Goal: Task Accomplishment & Management: Manage account settings

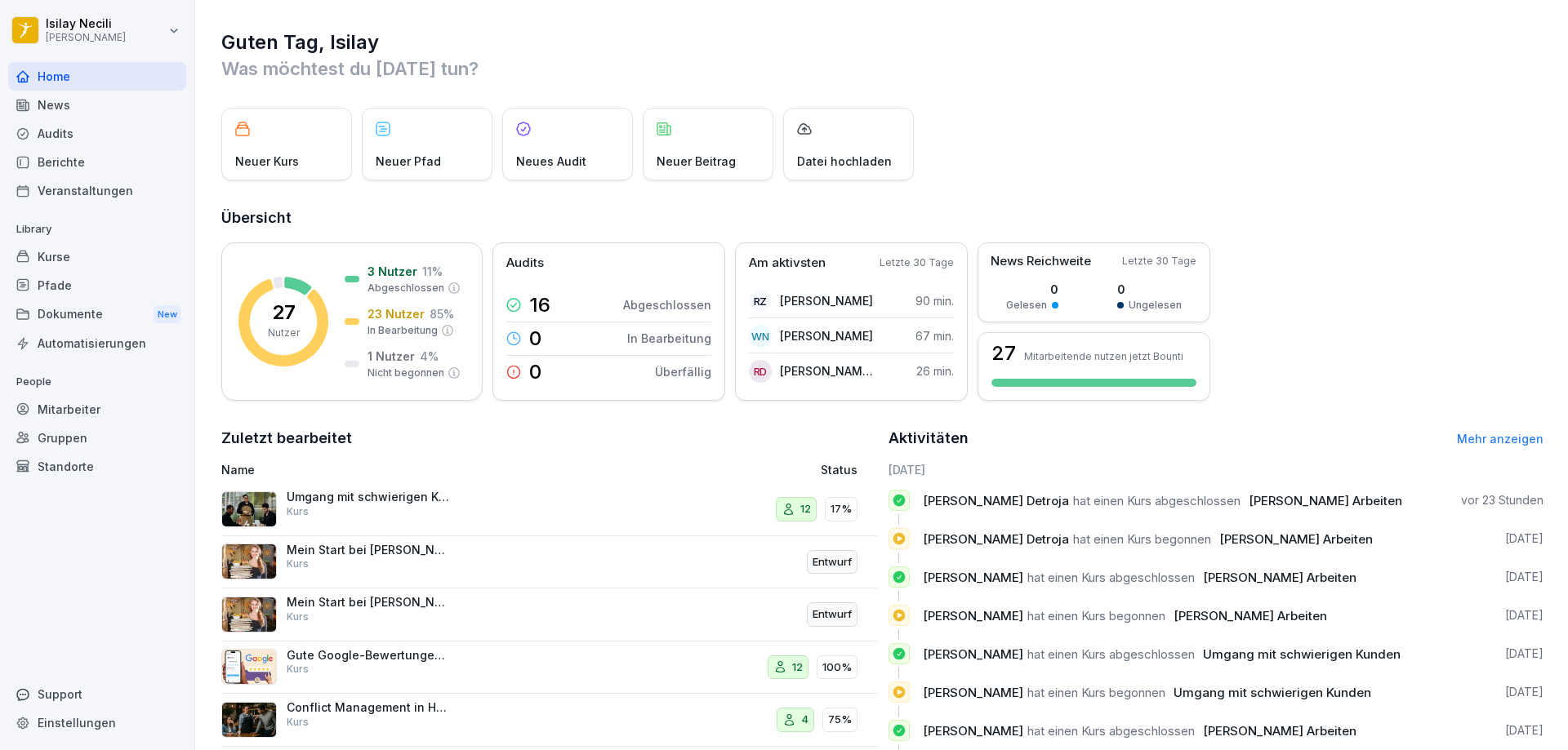
scroll to position [84, 0]
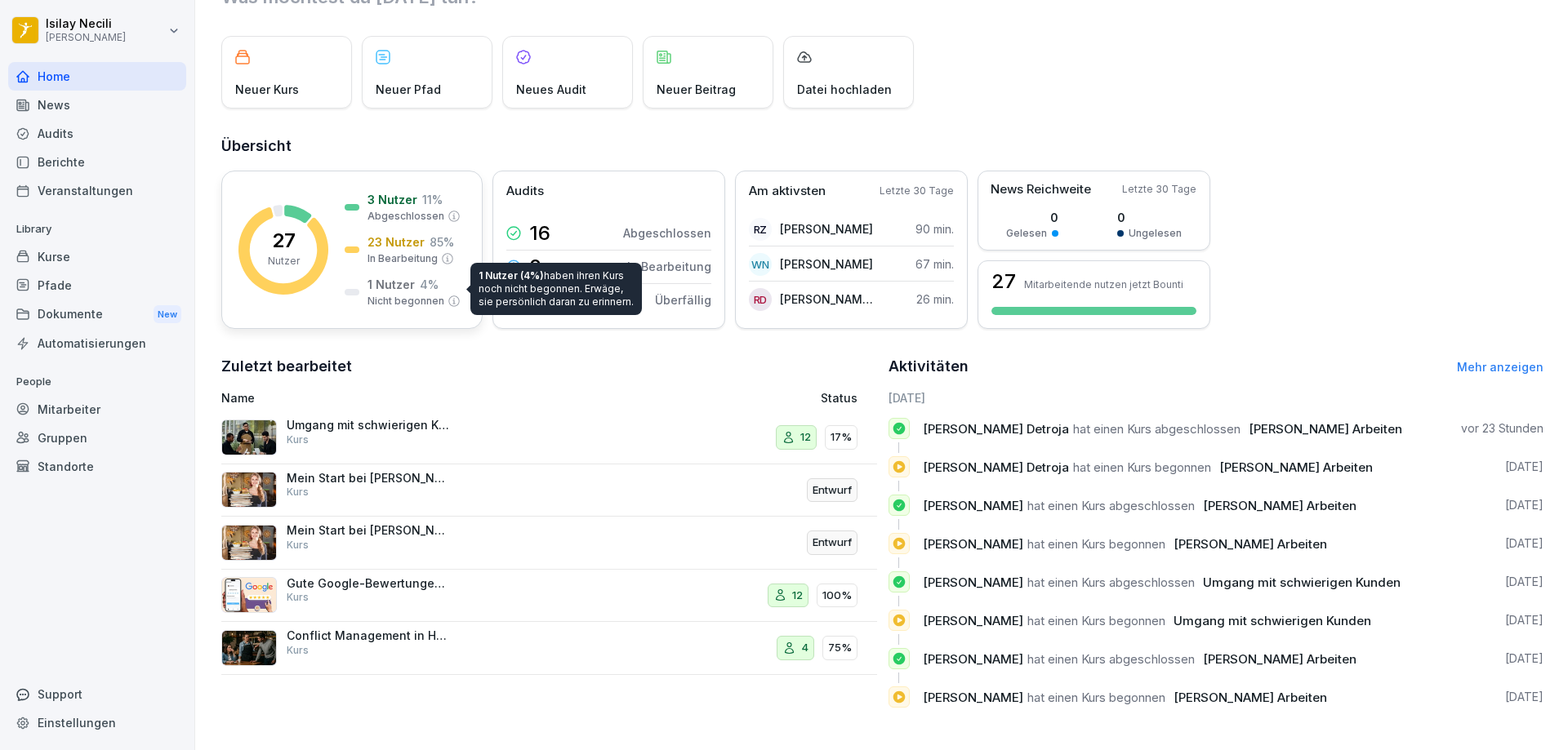
click at [381, 293] on p "Nicht begonnen" at bounding box center [406, 301] width 77 height 15
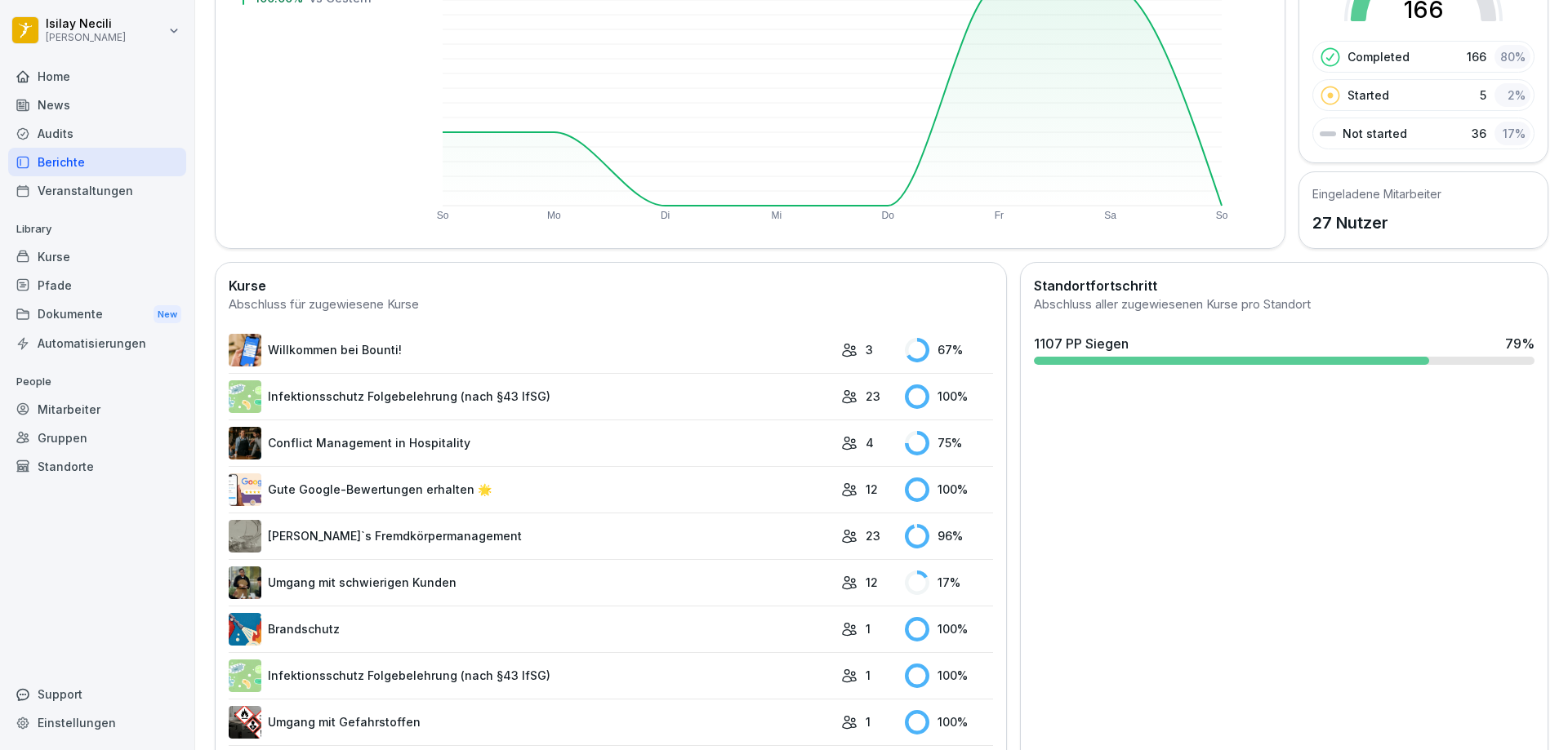
scroll to position [211, 0]
click at [1483, 358] on div at bounding box center [1284, 361] width 501 height 8
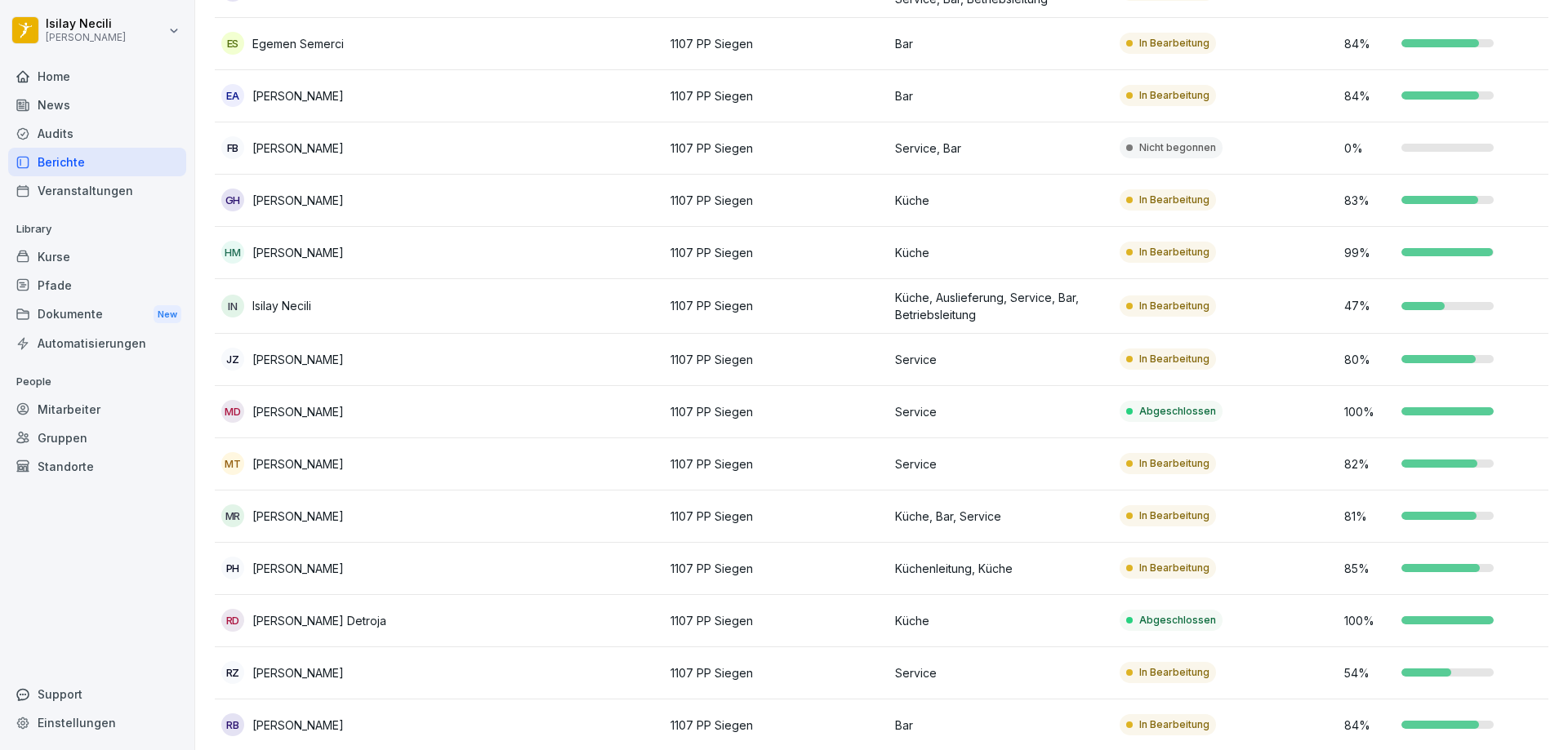
scroll to position [489, 0]
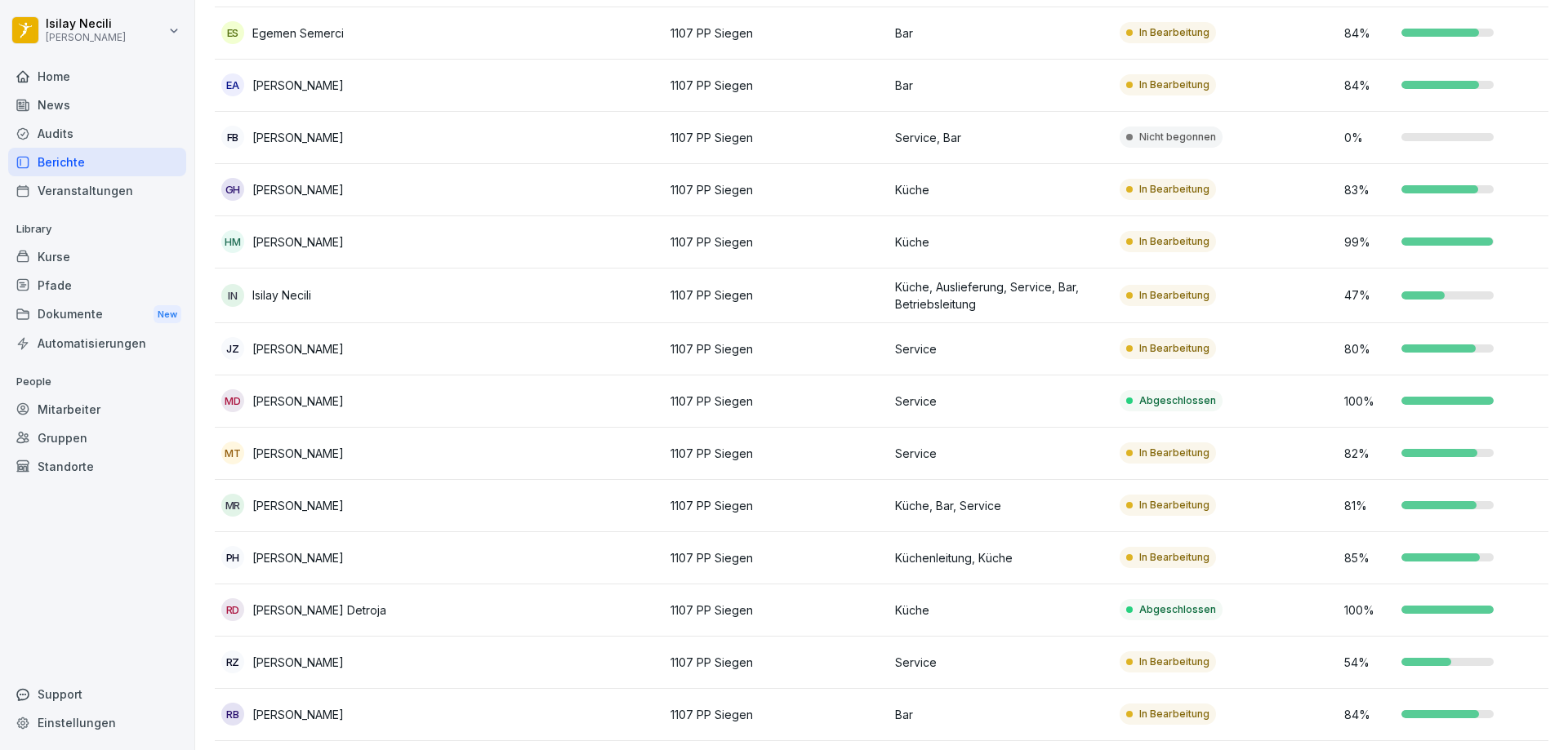
click at [1158, 145] on div "Nicht begonnen" at bounding box center [1171, 137] width 103 height 22
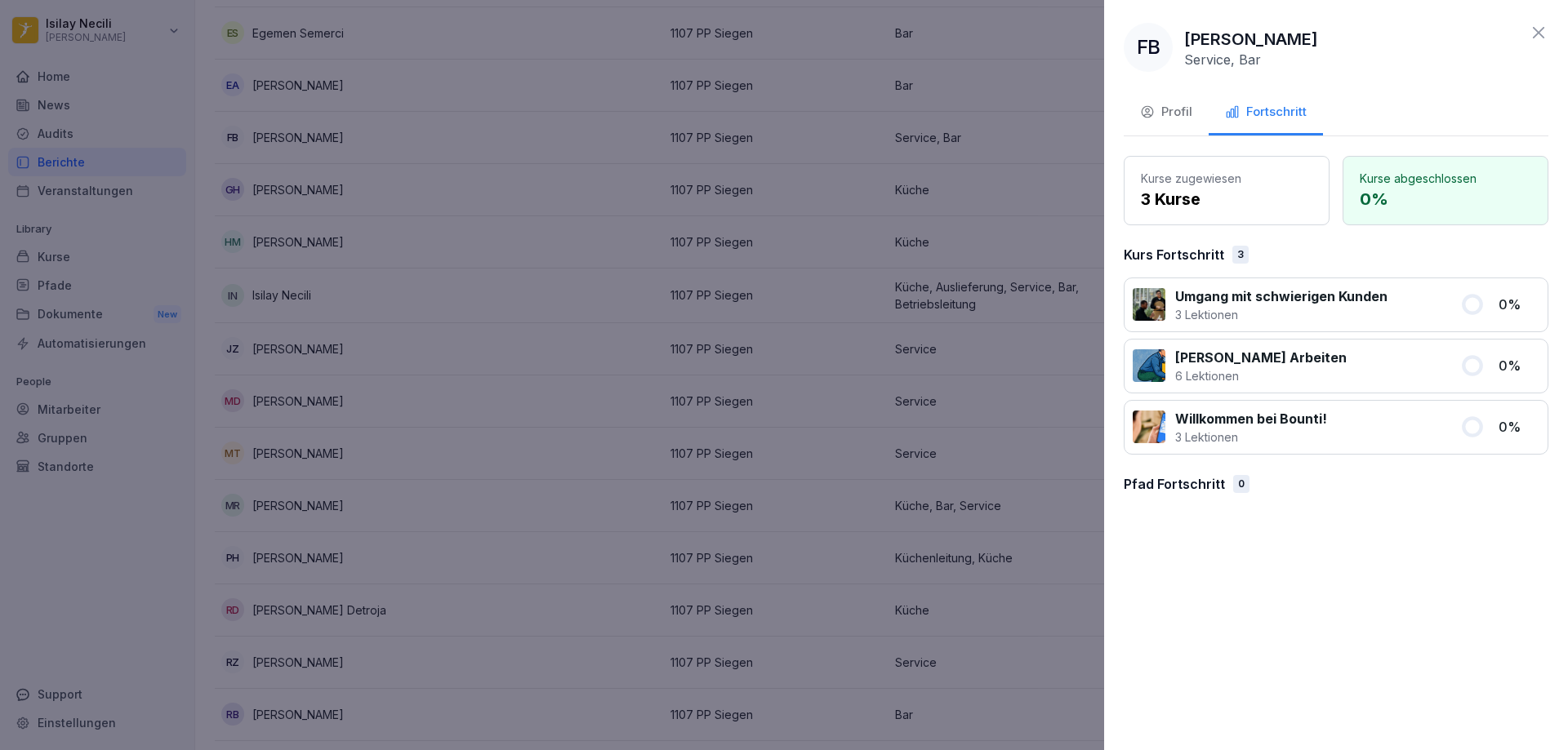
click at [1482, 303] on icon at bounding box center [1472, 305] width 24 height 24
click at [1181, 120] on div "Profil" at bounding box center [1167, 112] width 53 height 19
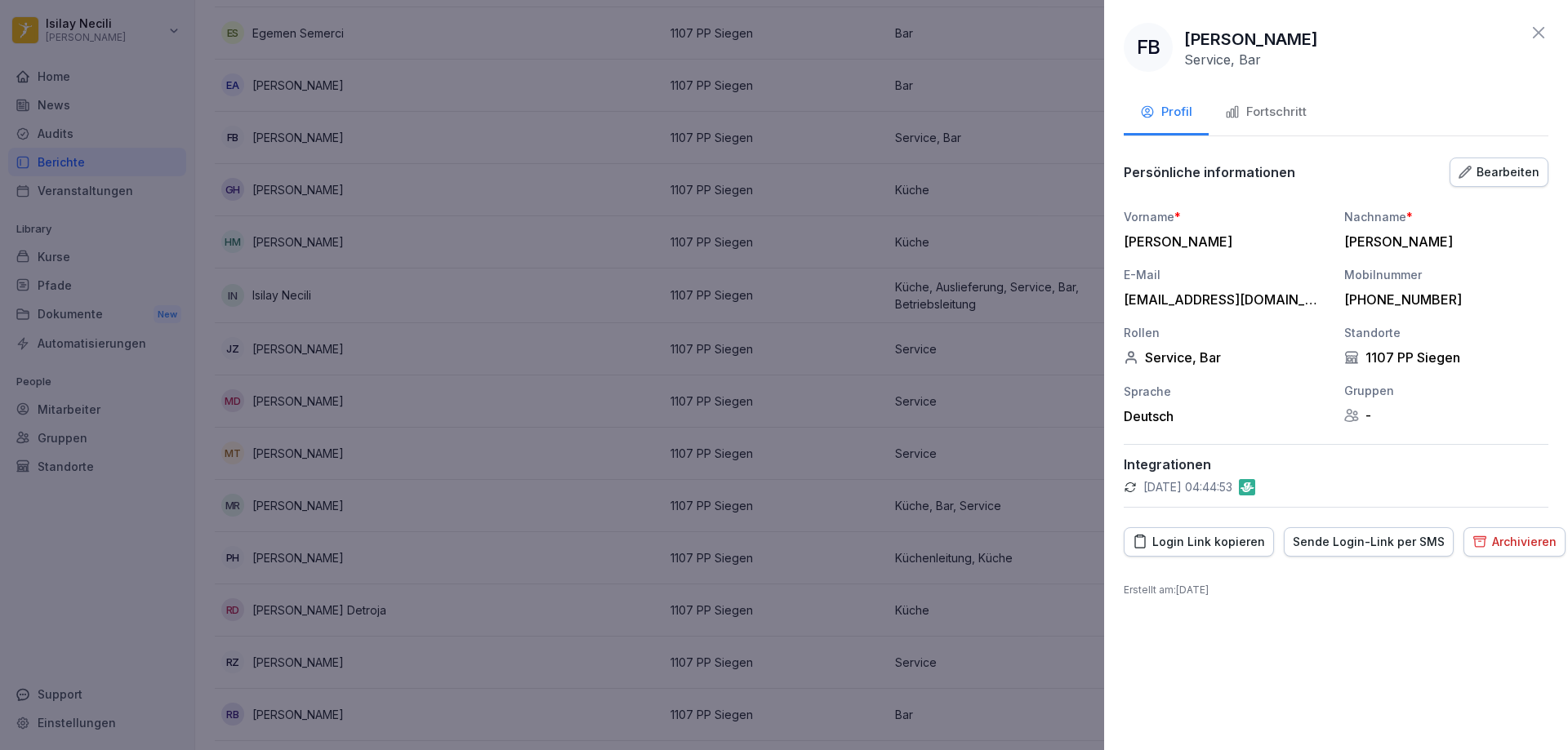
click at [1319, 548] on div "Sende Login-Link per SMS" at bounding box center [1369, 542] width 152 height 18
click at [1238, 547] on div "Login Link kopieren" at bounding box center [1199, 542] width 132 height 18
click at [1539, 32] on icon at bounding box center [1539, 33] width 11 height 11
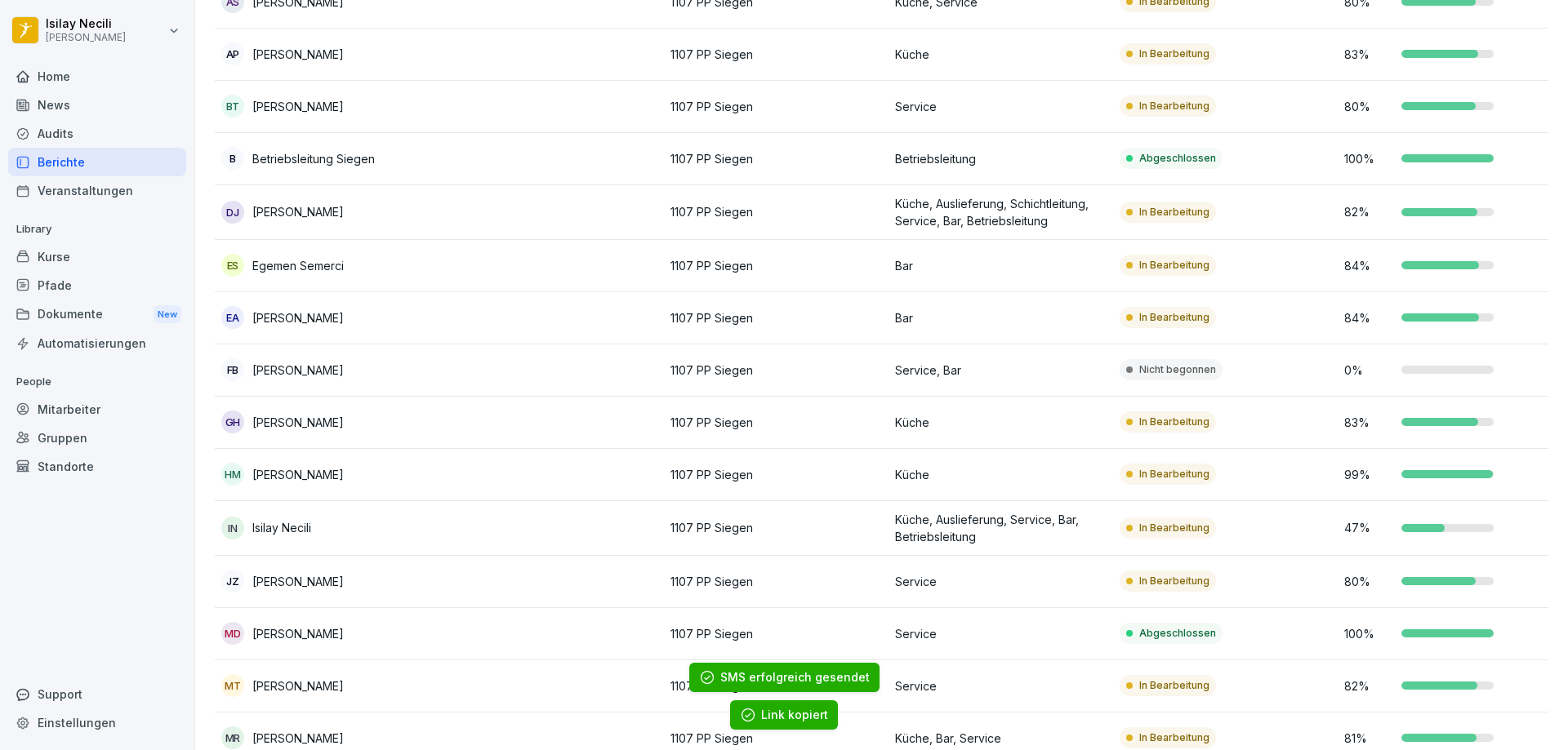
scroll to position [0, 0]
